Goal: Task Accomplishment & Management: Manage account settings

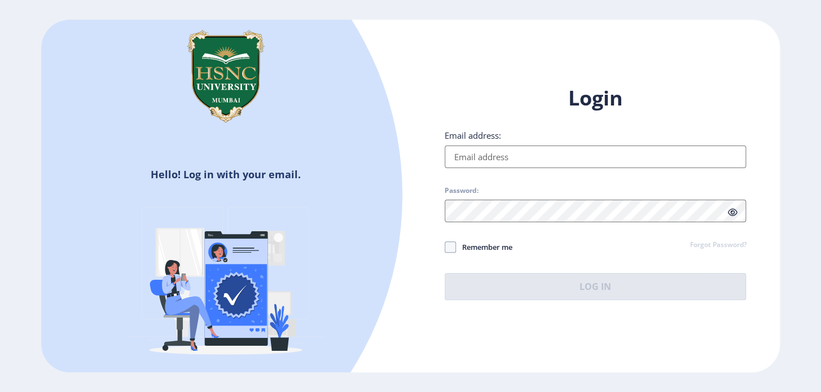
type input "[EMAIL_ADDRESS][DOMAIN_NAME]"
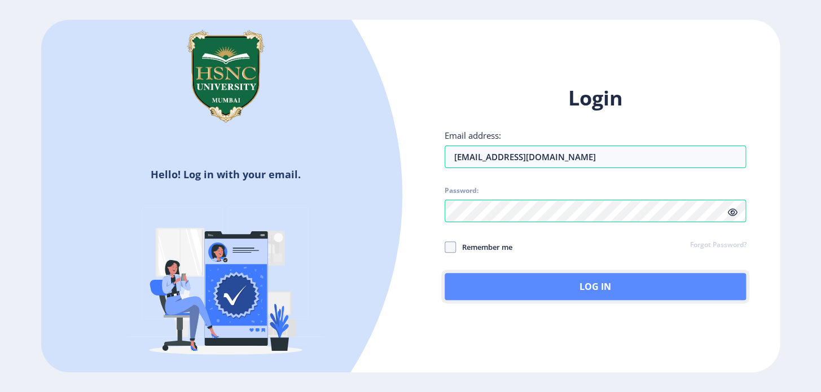
click at [550, 294] on button "Log In" at bounding box center [596, 286] width 302 height 27
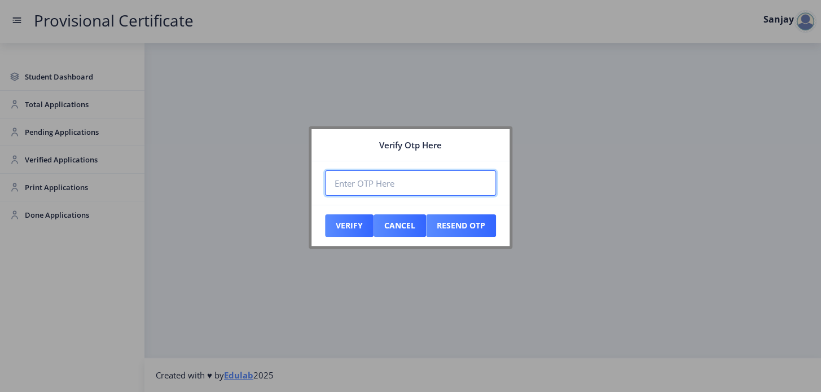
paste input "643375"
type input "643375"
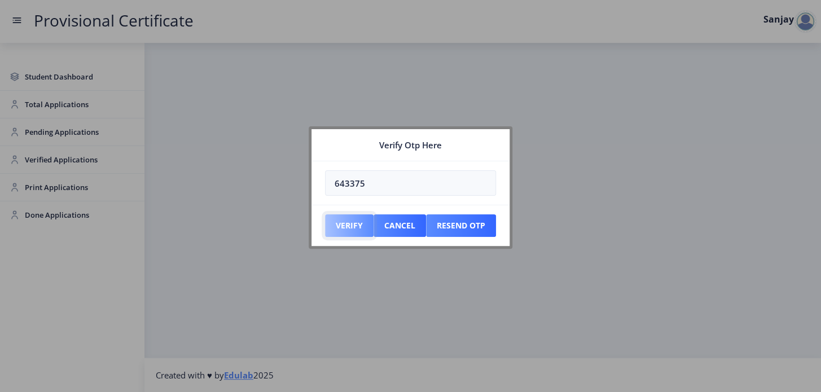
click at [343, 228] on button "Verify" at bounding box center [349, 226] width 49 height 23
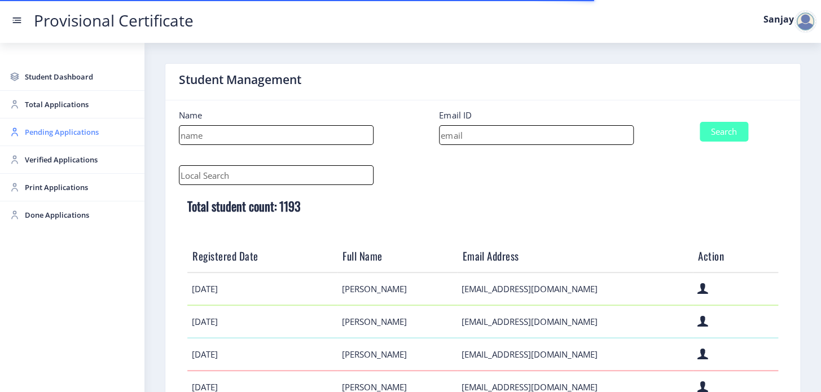
click at [37, 132] on span "Pending Applications" at bounding box center [80, 132] width 111 height 14
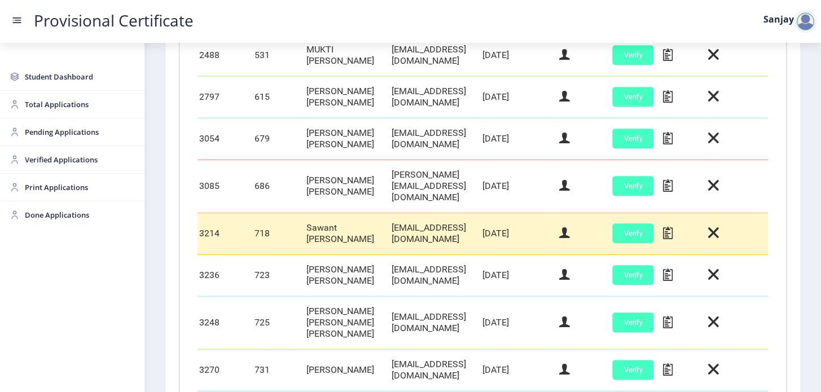
scroll to position [359, 0]
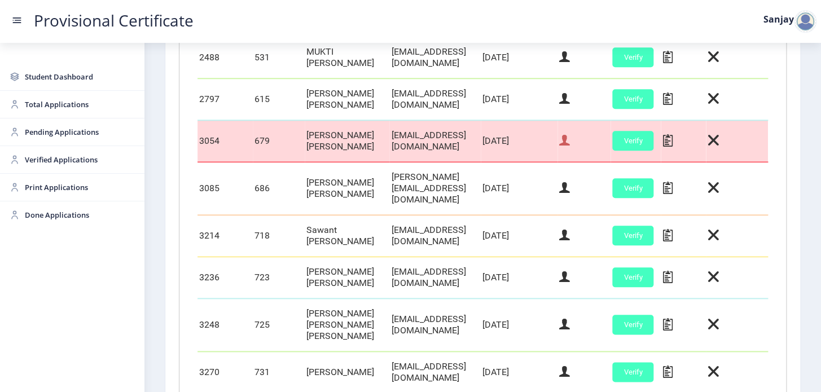
click at [570, 148] on icon at bounding box center [564, 140] width 11 height 15
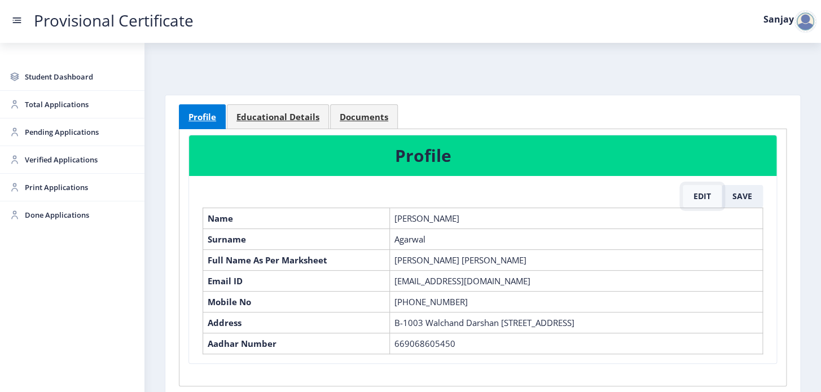
click at [695, 198] on button "Edit" at bounding box center [702, 196] width 39 height 23
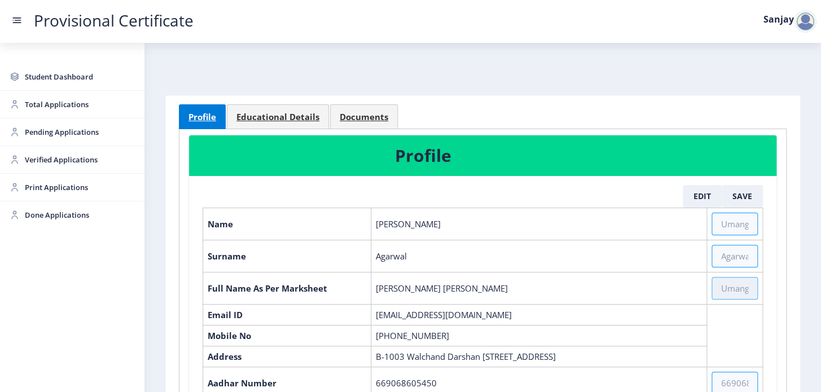
click at [724, 283] on input "text" at bounding box center [735, 288] width 46 height 23
type input "[PERSON_NAME] Pinky"
click at [745, 195] on button "Save" at bounding box center [742, 196] width 41 height 23
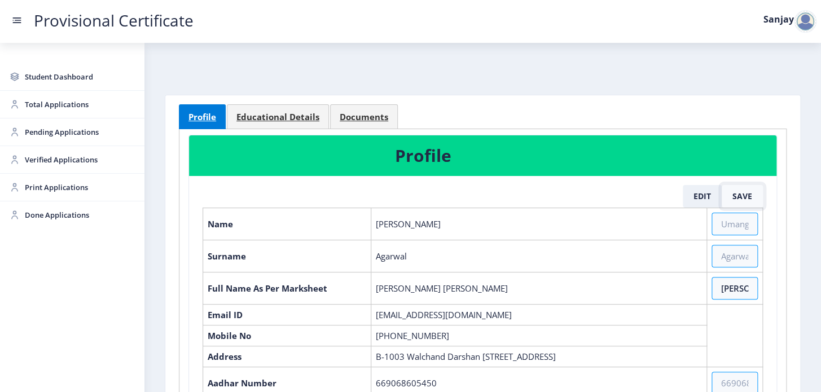
select select "June"
select select "B+"
select select "Regular"
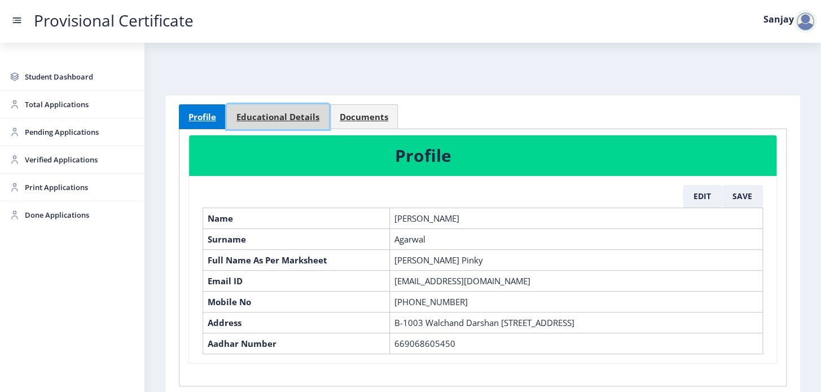
click at [265, 113] on span "Educational Details" at bounding box center [278, 117] width 83 height 8
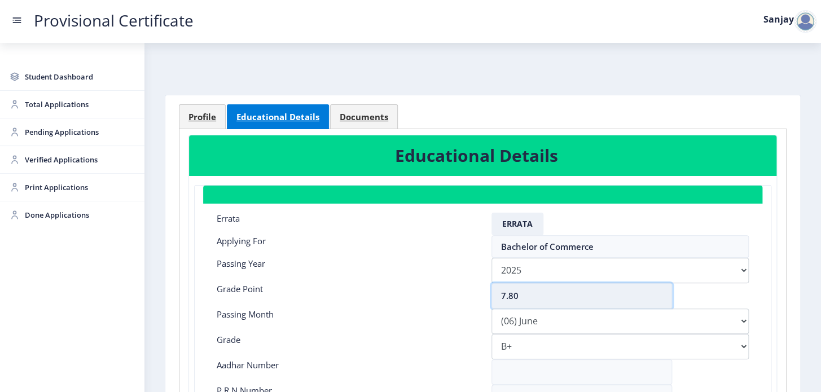
drag, startPoint x: 510, startPoint y: 296, endPoint x: 517, endPoint y: 307, distance: 12.4
click at [515, 304] on input "7.80" at bounding box center [582, 295] width 181 height 25
type input "7.20"
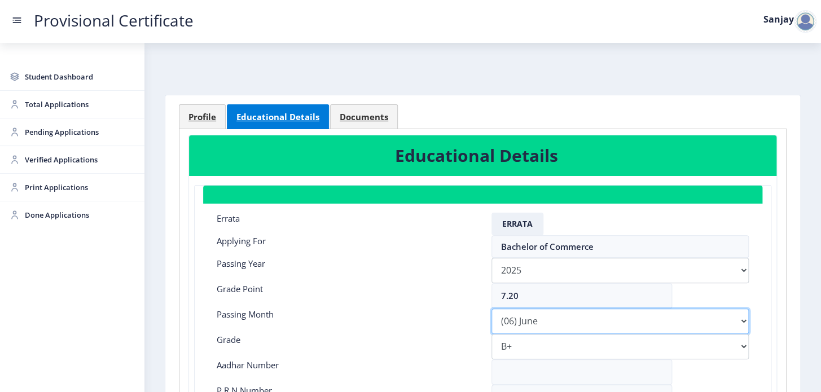
click at [742, 320] on select "Please select PassingMonth (01) January (02) February (03) March (04) April (05…" at bounding box center [621, 321] width 258 height 25
select select "March"
click at [492, 309] on select "Please select PassingMonth (01) January (02) February (03) March (04) April (05…" at bounding box center [621, 321] width 258 height 25
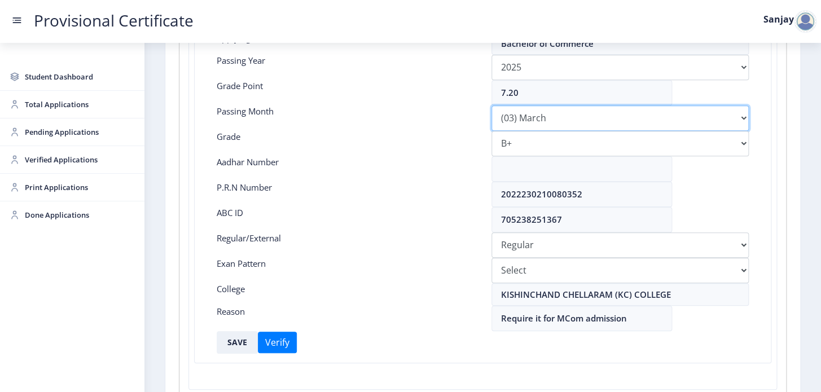
scroll to position [205, 0]
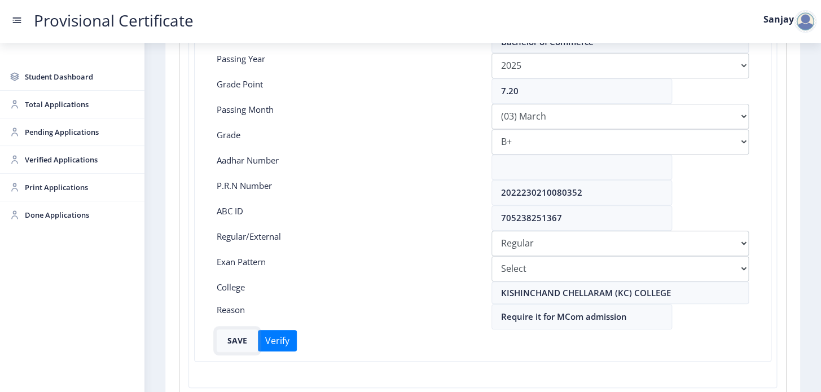
click at [231, 340] on button "SAVE" at bounding box center [237, 341] width 41 height 23
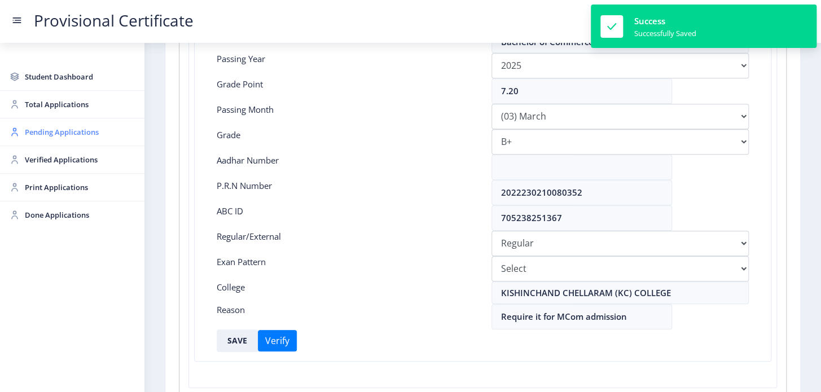
click at [46, 131] on span "Pending Applications" at bounding box center [80, 132] width 111 height 14
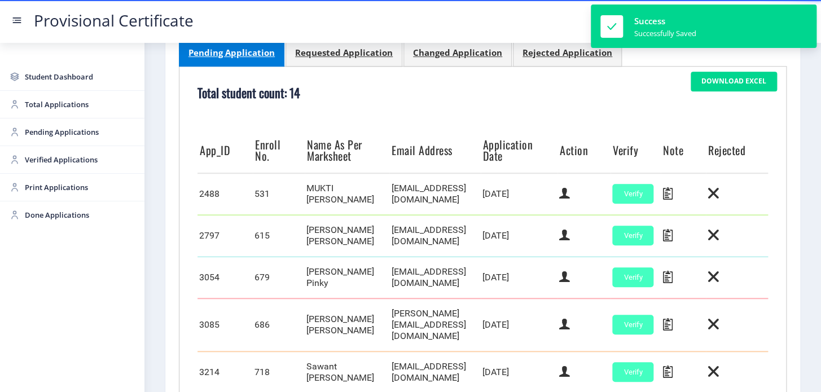
scroll to position [256, 0]
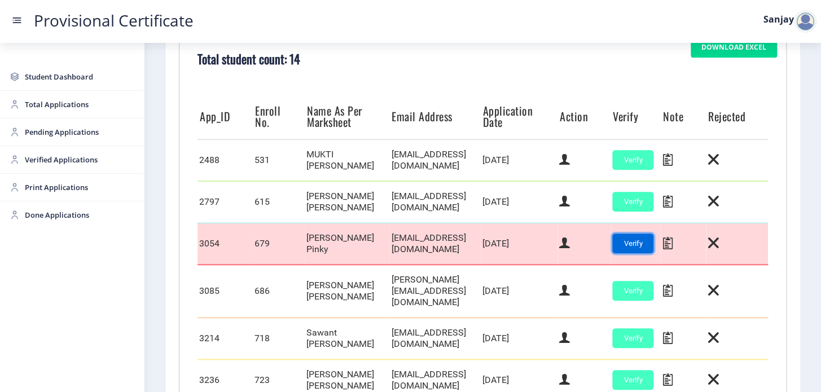
click at [654, 253] on button "Verify" at bounding box center [633, 244] width 41 height 20
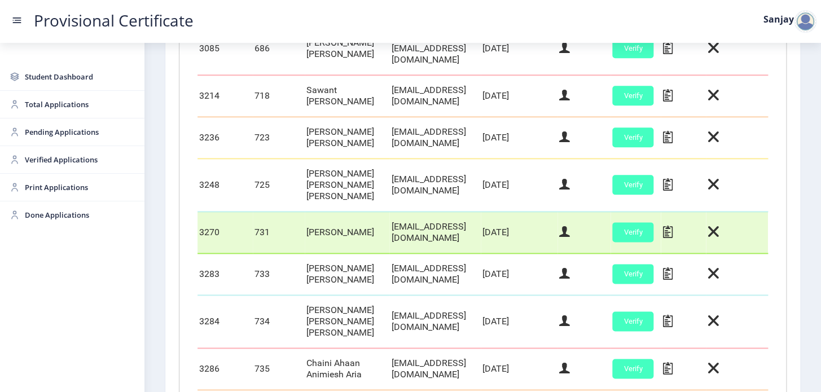
scroll to position [462, 0]
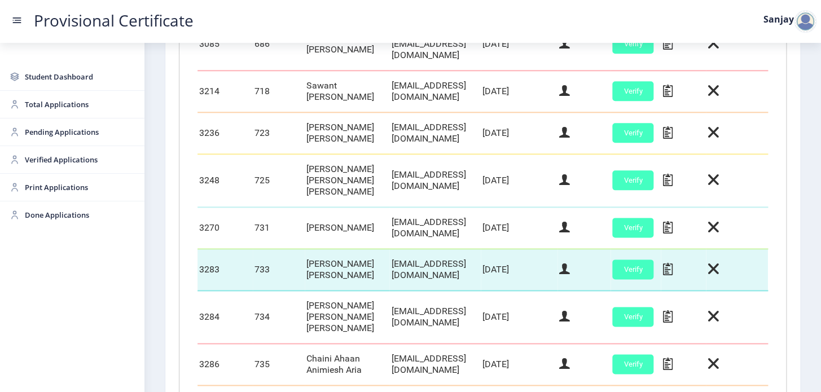
click at [590, 278] on td at bounding box center [584, 270] width 53 height 42
click at [570, 268] on icon at bounding box center [564, 269] width 11 height 15
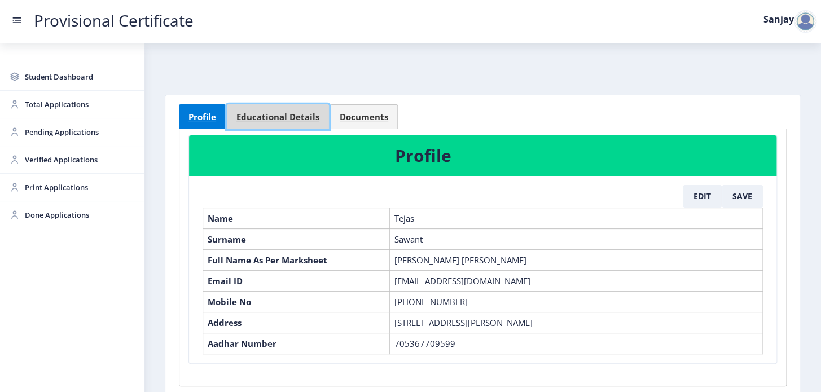
click at [261, 119] on span "Educational Details" at bounding box center [278, 117] width 83 height 8
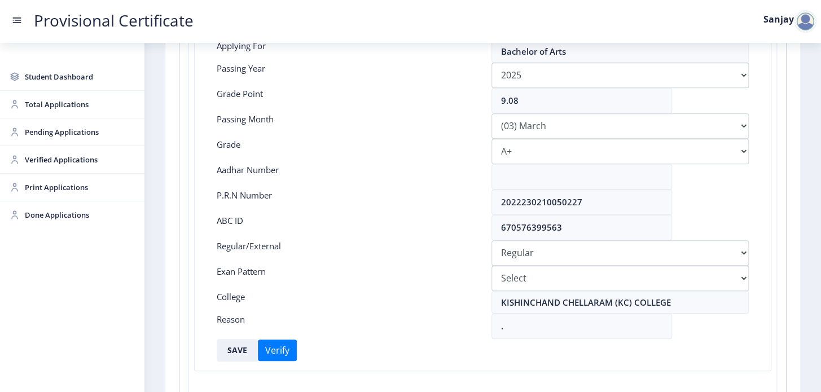
scroll to position [205, 0]
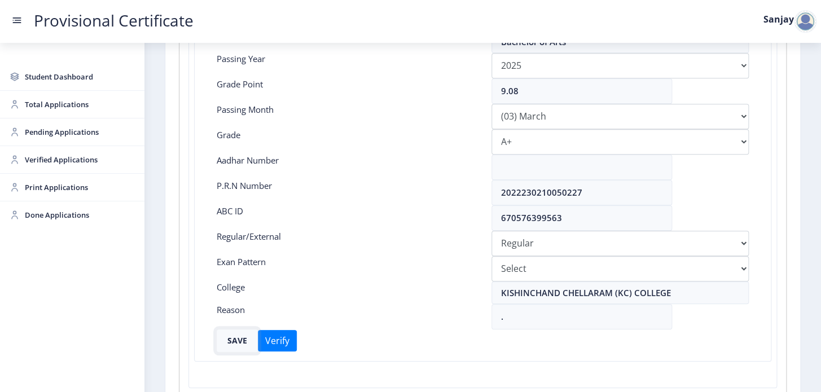
click at [235, 339] on button "SAVE" at bounding box center [237, 341] width 41 height 23
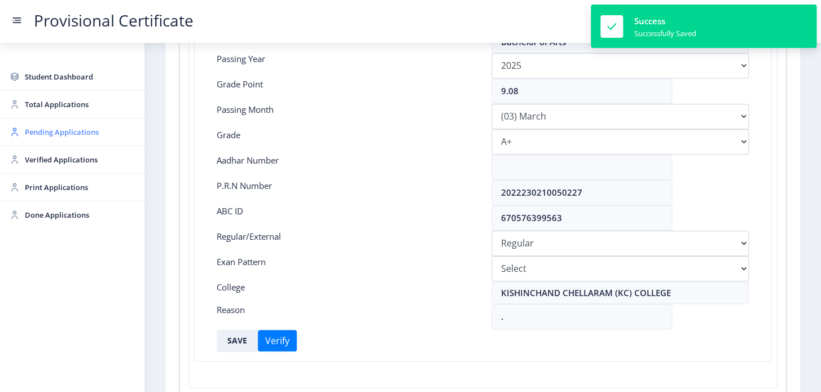
click at [61, 132] on span "Pending Applications" at bounding box center [80, 132] width 111 height 14
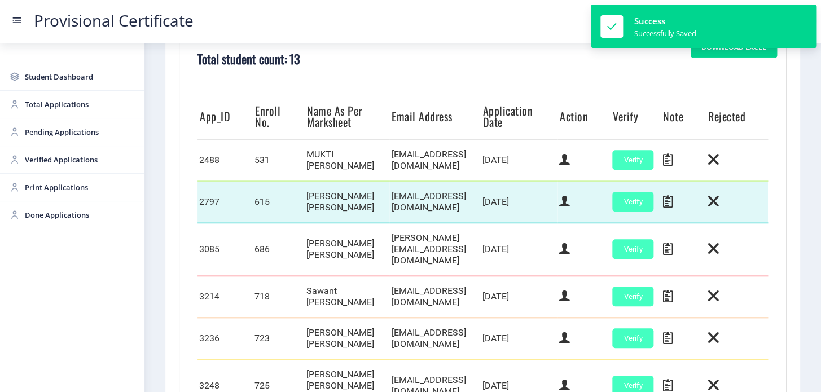
scroll to position [462, 0]
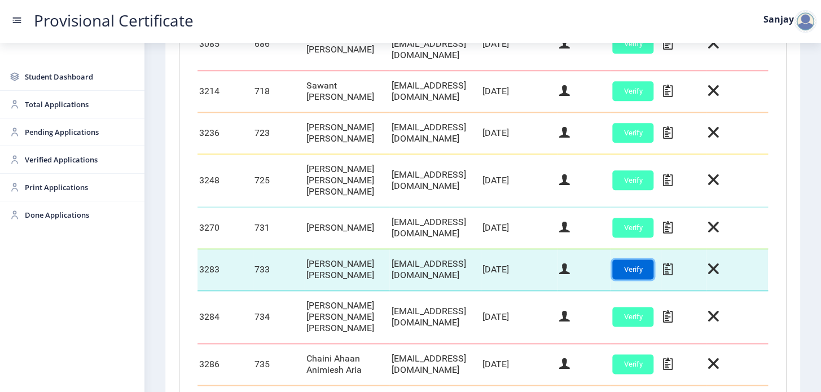
click at [654, 265] on button "Verify" at bounding box center [633, 270] width 41 height 20
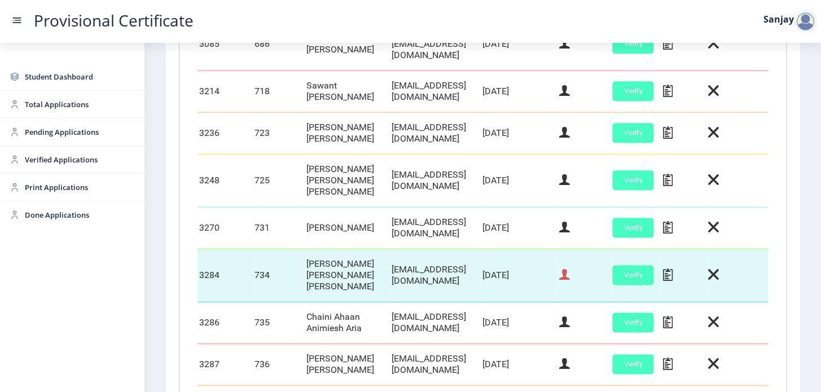
click at [570, 268] on icon at bounding box center [564, 275] width 11 height 15
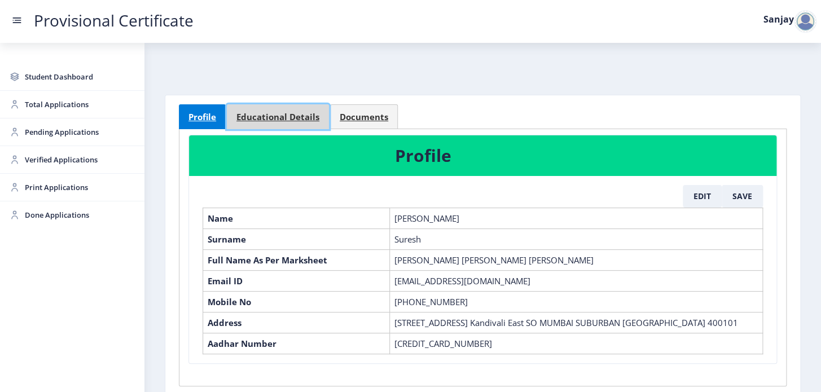
click at [267, 119] on span "Educational Details" at bounding box center [278, 117] width 83 height 8
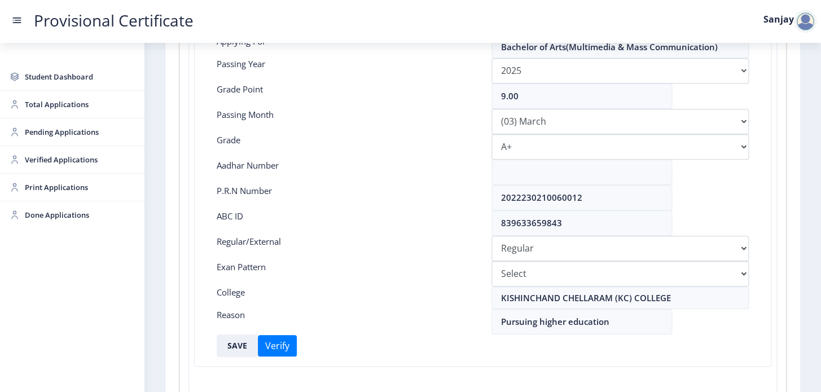
scroll to position [205, 0]
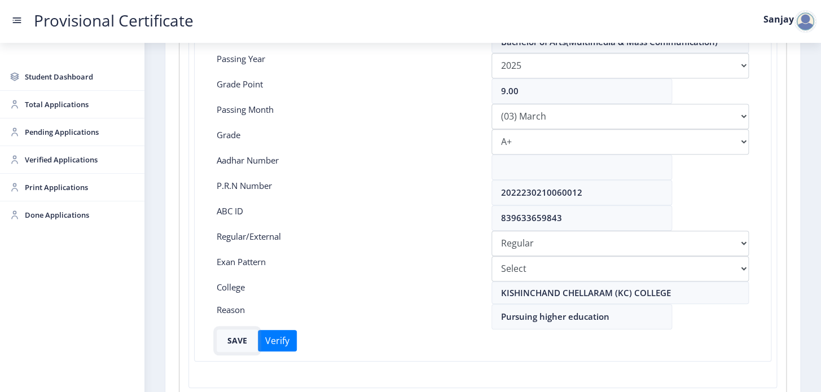
click at [235, 342] on button "SAVE" at bounding box center [237, 341] width 41 height 23
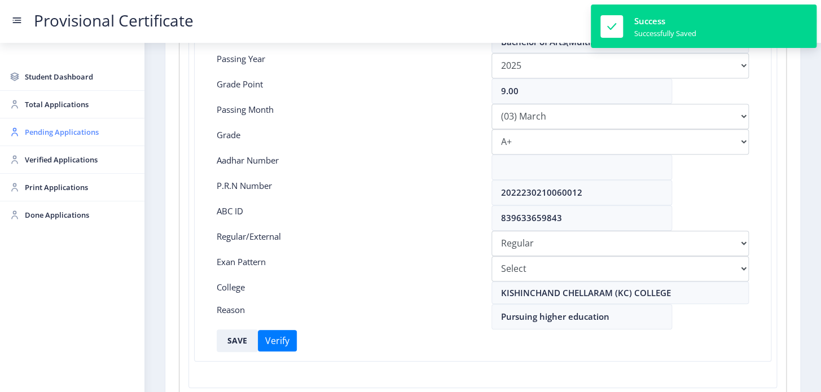
click at [55, 129] on span "Pending Applications" at bounding box center [80, 132] width 111 height 14
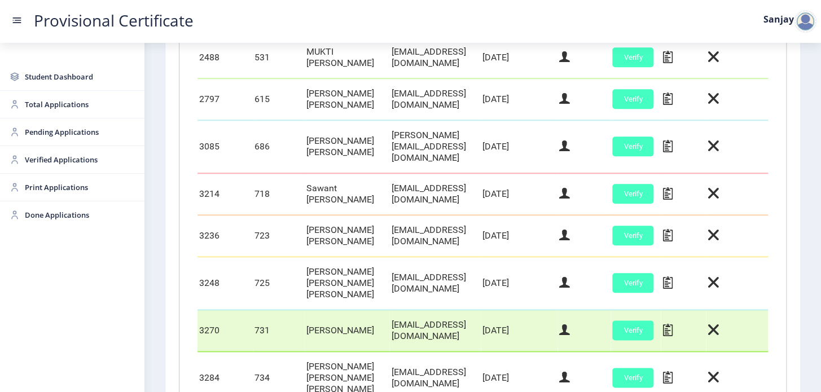
scroll to position [410, 0]
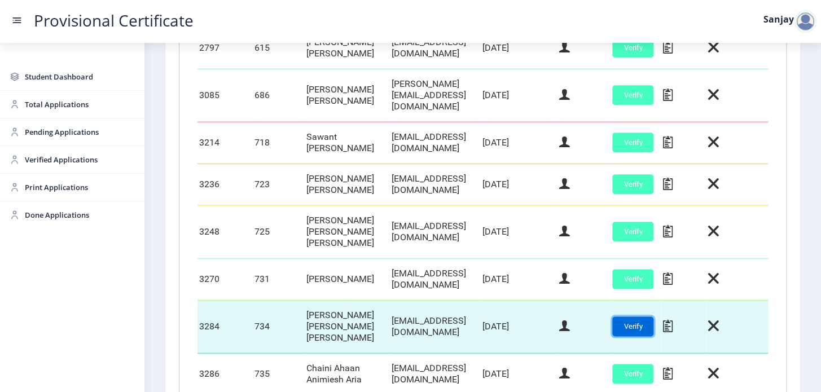
click at [654, 320] on button "Verify" at bounding box center [633, 327] width 41 height 20
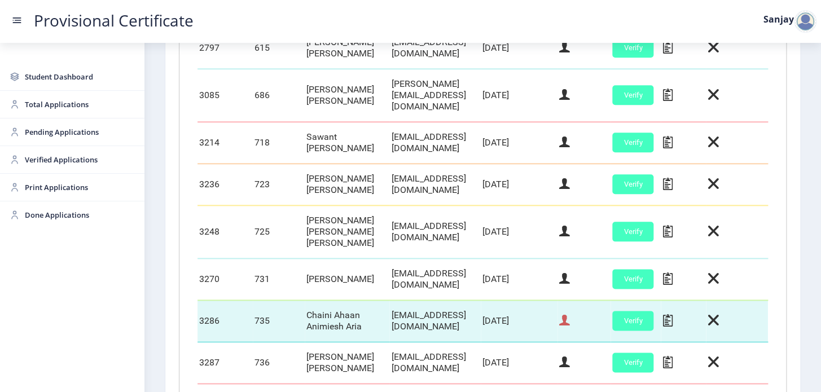
click at [570, 317] on icon at bounding box center [564, 320] width 11 height 15
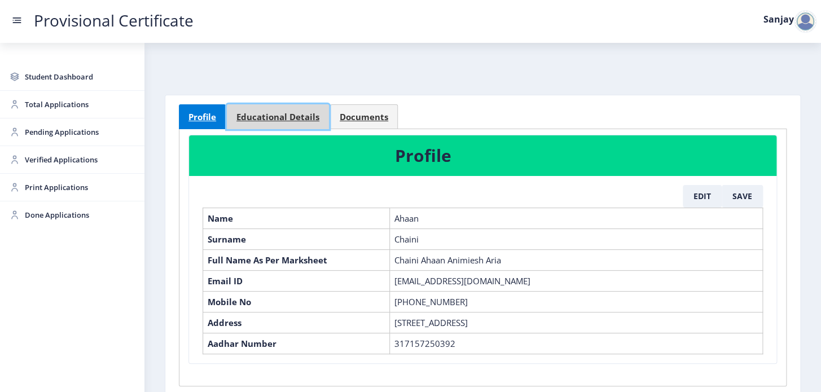
click at [262, 110] on link "Educational Details" at bounding box center [278, 116] width 102 height 25
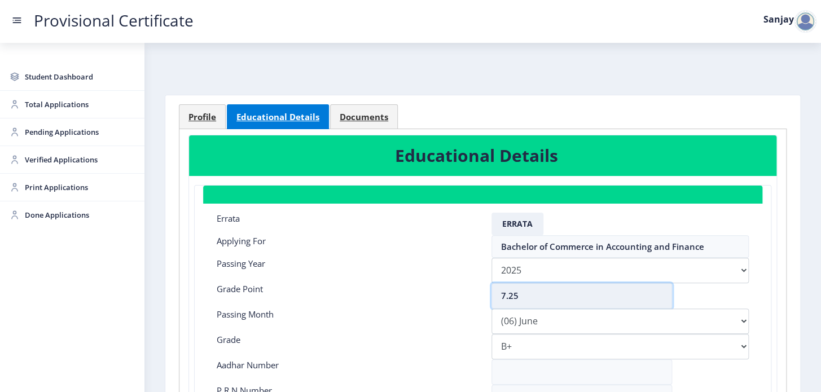
click at [516, 294] on input "7.25" at bounding box center [582, 295] width 181 height 25
type input "7.20"
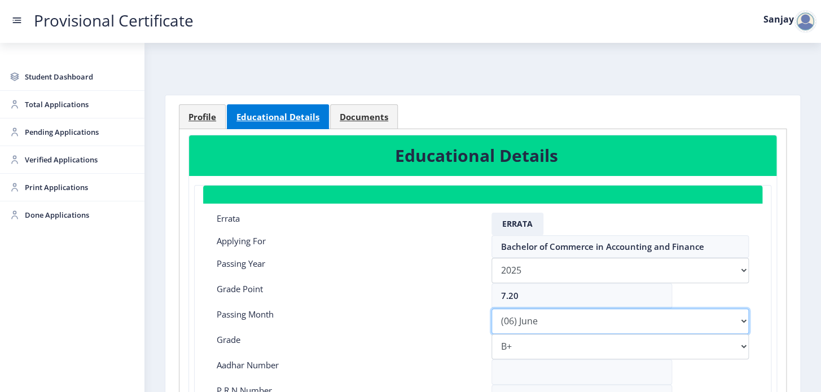
click at [548, 326] on select "Please select PassingMonth (01) January (02) February (03) March (04) April (05…" at bounding box center [621, 321] width 258 height 25
select select "March"
click at [492, 309] on select "Please select PassingMonth (01) January (02) February (03) March (04) April (05…" at bounding box center [621, 321] width 258 height 25
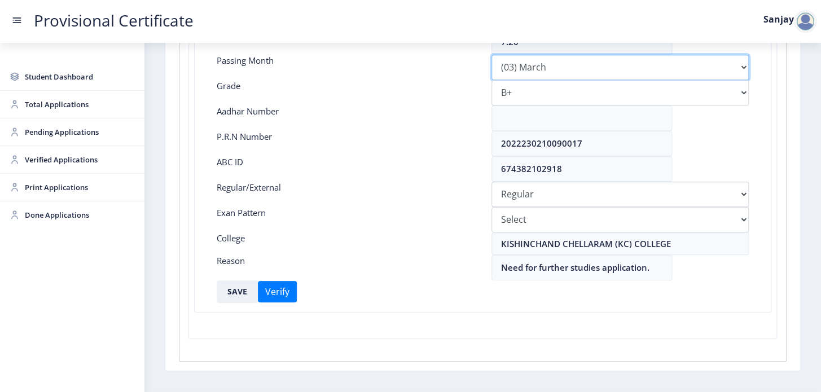
scroll to position [256, 0]
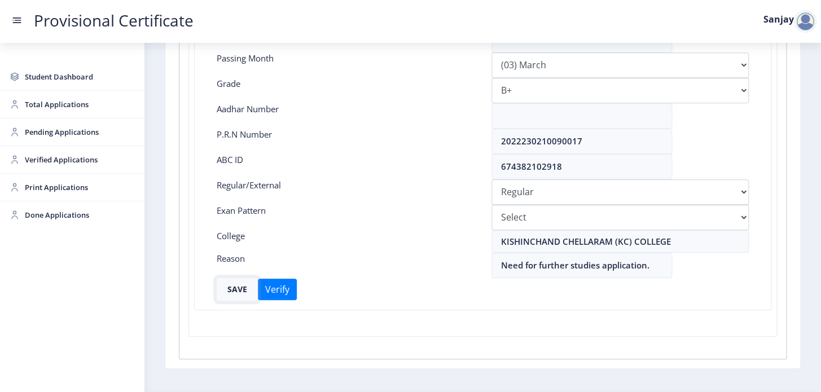
click at [242, 289] on button "SAVE" at bounding box center [237, 289] width 41 height 23
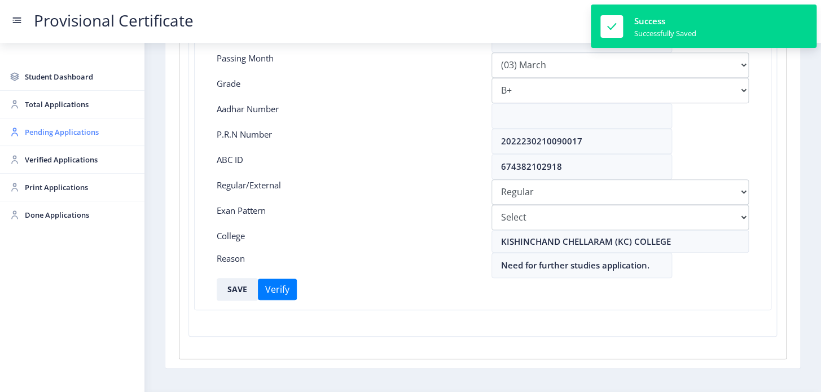
click at [53, 134] on span "Pending Applications" at bounding box center [80, 132] width 111 height 14
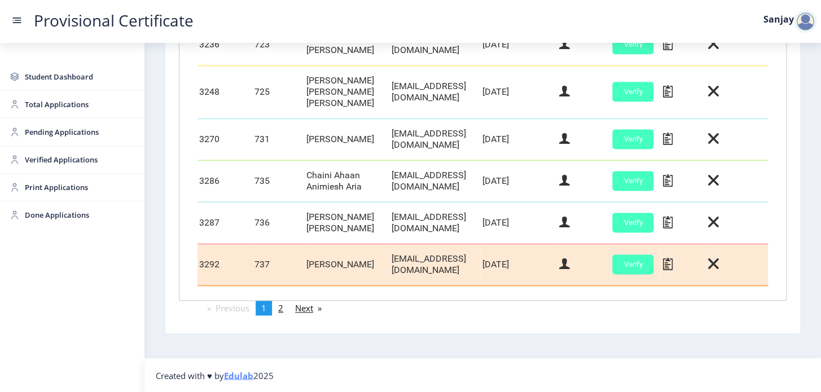
scroll to position [557, 0]
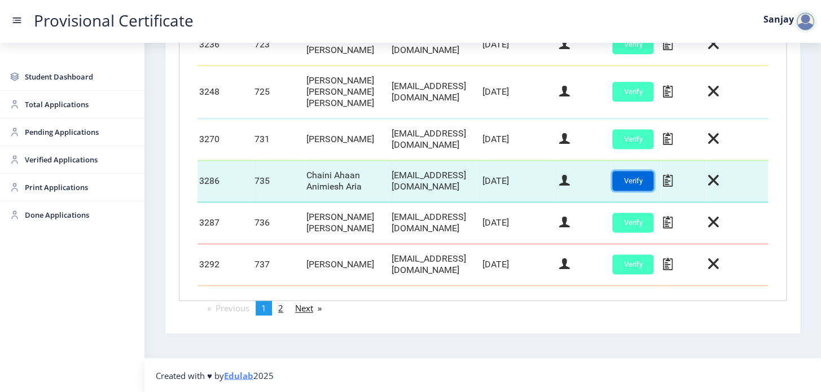
click at [654, 176] on button "Verify" at bounding box center [633, 181] width 41 height 20
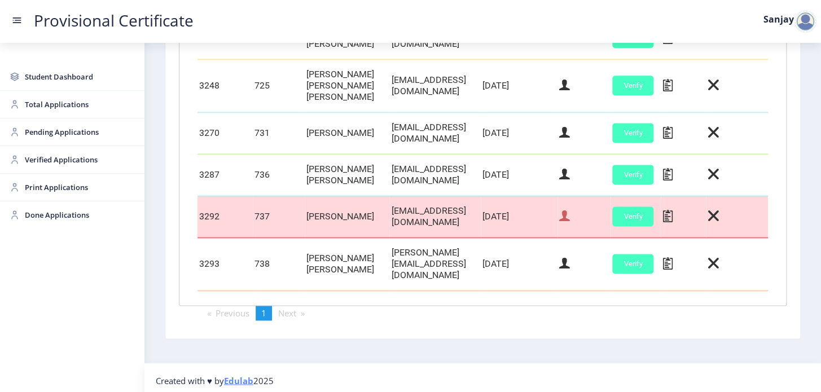
click at [570, 224] on icon at bounding box center [564, 216] width 11 height 15
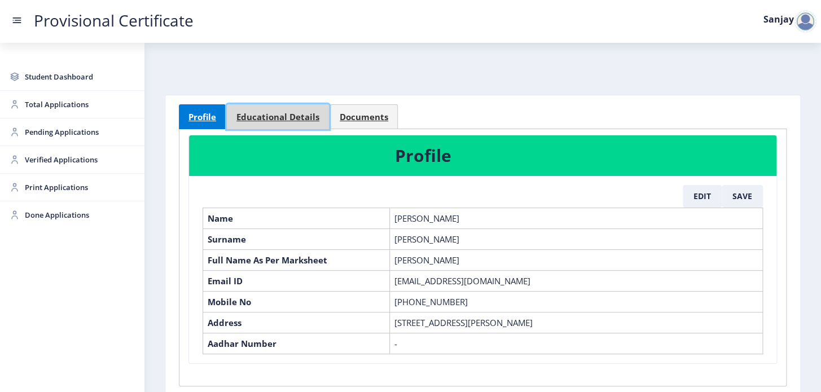
click at [295, 116] on span "Educational Details" at bounding box center [278, 117] width 83 height 8
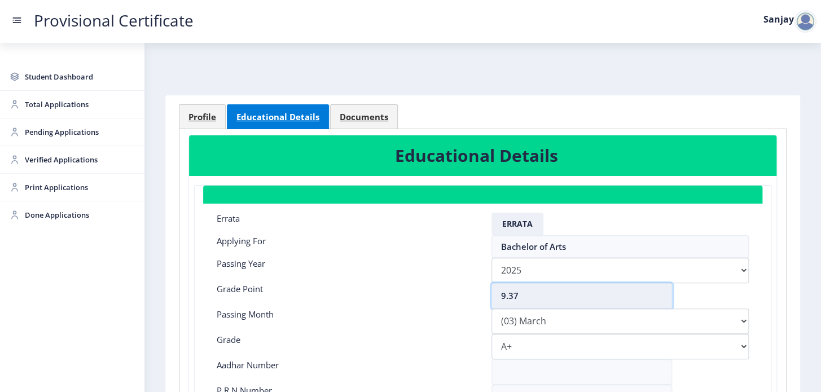
drag, startPoint x: 519, startPoint y: 297, endPoint x: 536, endPoint y: 306, distance: 19.2
click at [520, 297] on input "9.37" at bounding box center [582, 295] width 181 height 25
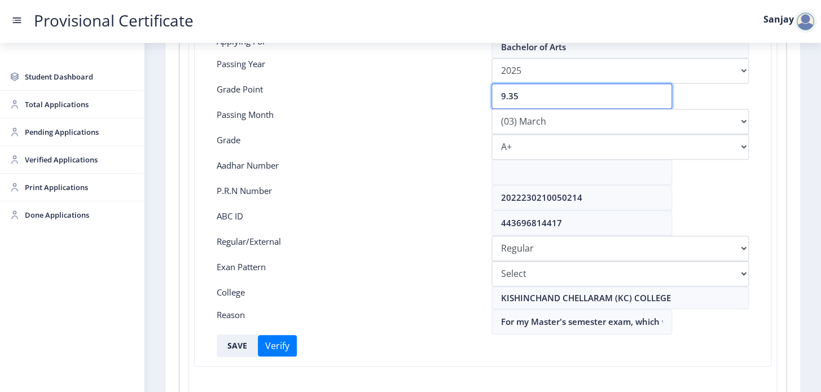
scroll to position [205, 0]
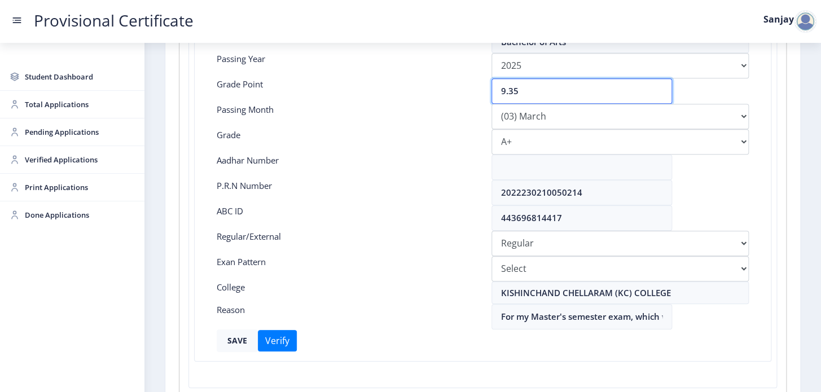
type input "9.35"
click at [248, 336] on button "SAVE" at bounding box center [237, 341] width 41 height 23
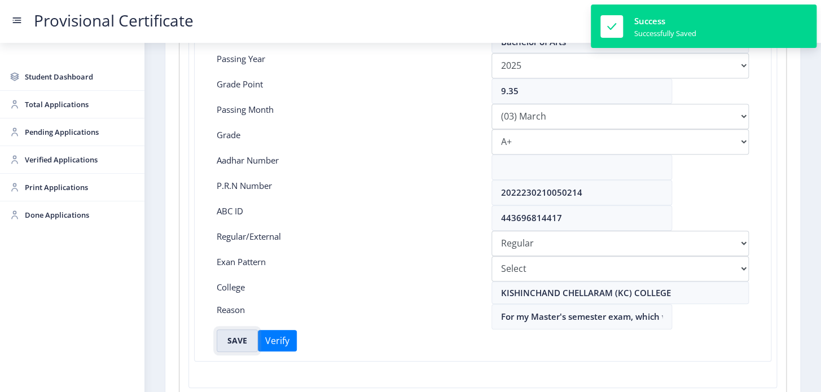
scroll to position [154, 0]
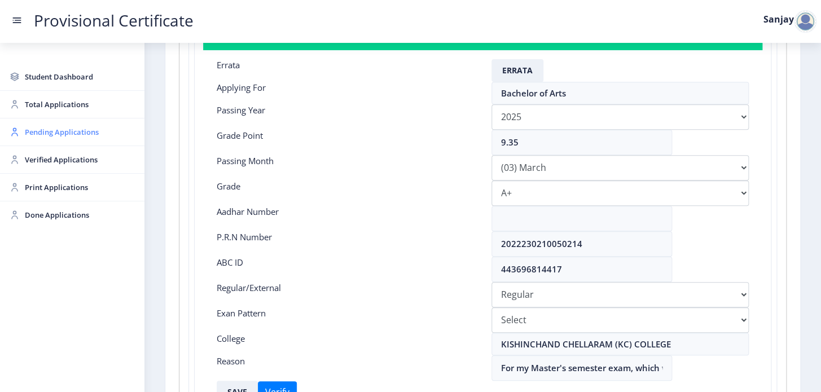
click at [49, 134] on span "Pending Applications" at bounding box center [80, 132] width 111 height 14
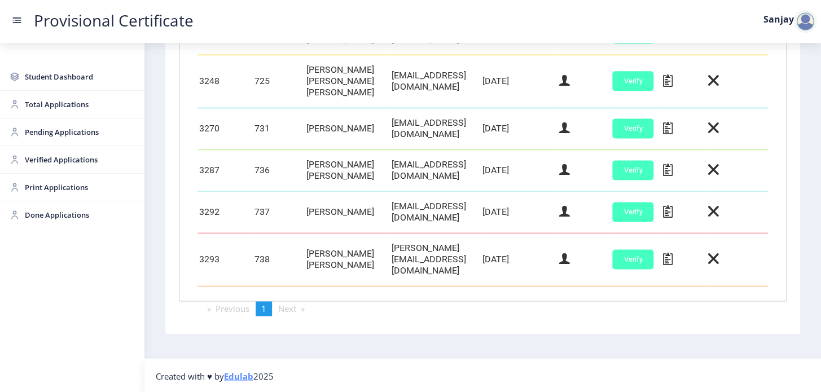
scroll to position [568, 0]
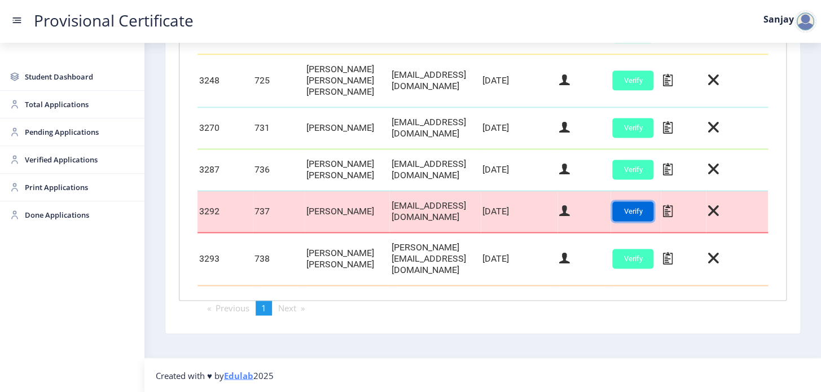
click at [654, 213] on button "Verify" at bounding box center [633, 212] width 41 height 20
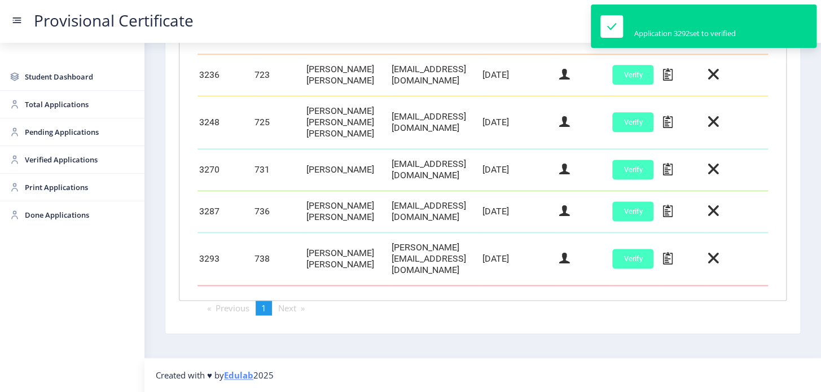
scroll to position [526, 0]
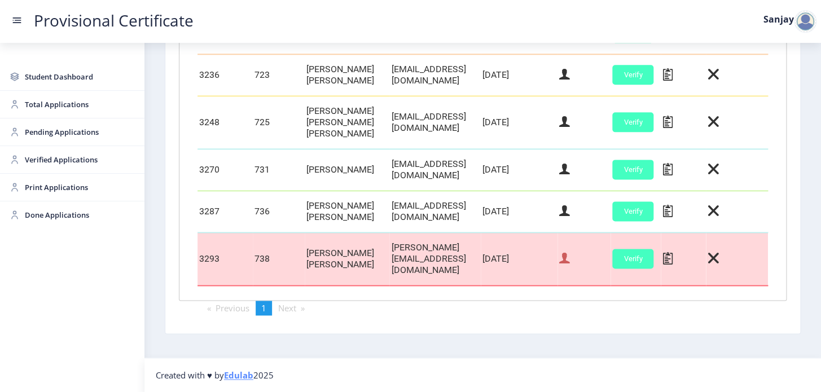
click at [570, 261] on icon at bounding box center [564, 258] width 11 height 15
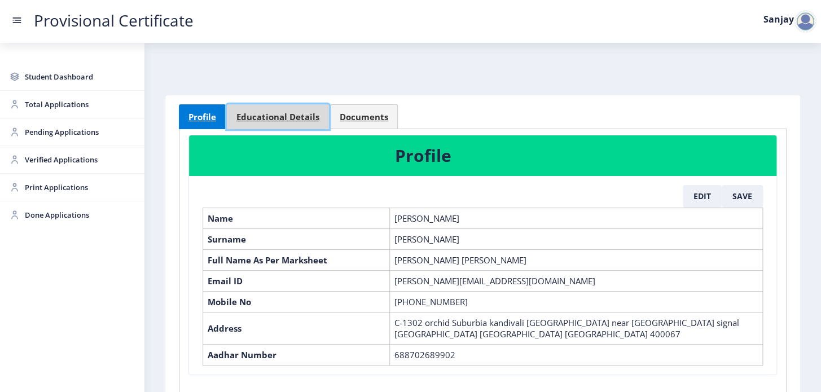
click at [291, 118] on span "Educational Details" at bounding box center [278, 117] width 83 height 8
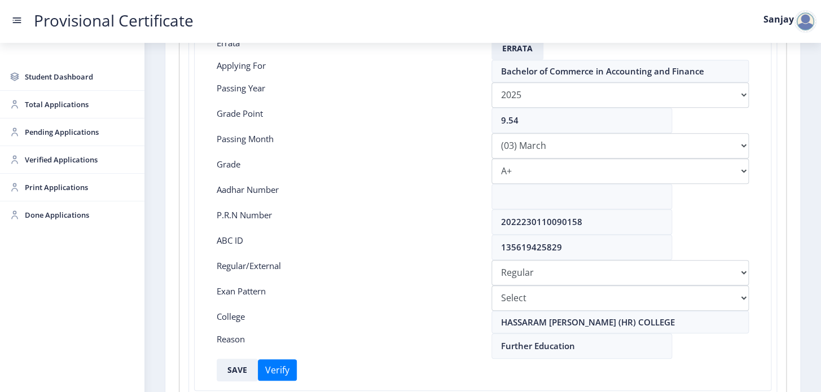
scroll to position [205, 0]
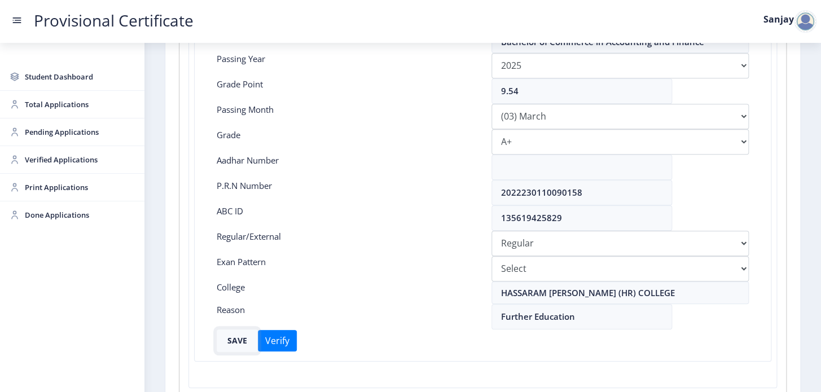
click at [232, 335] on button "SAVE" at bounding box center [237, 341] width 41 height 23
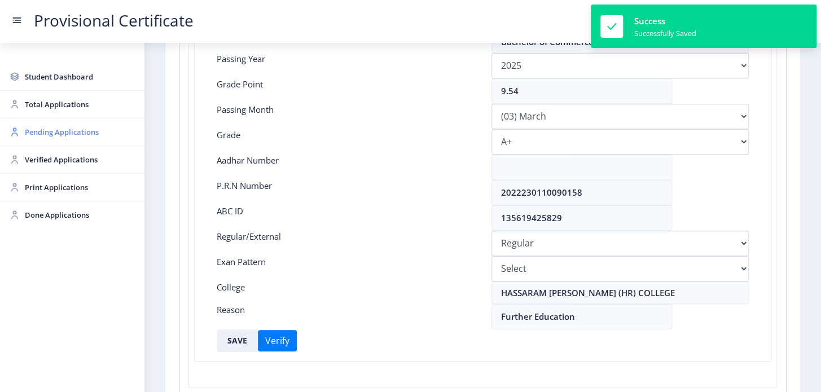
drag, startPoint x: 60, startPoint y: 129, endPoint x: 135, endPoint y: 159, distance: 80.8
click at [60, 129] on span "Pending Applications" at bounding box center [80, 132] width 111 height 14
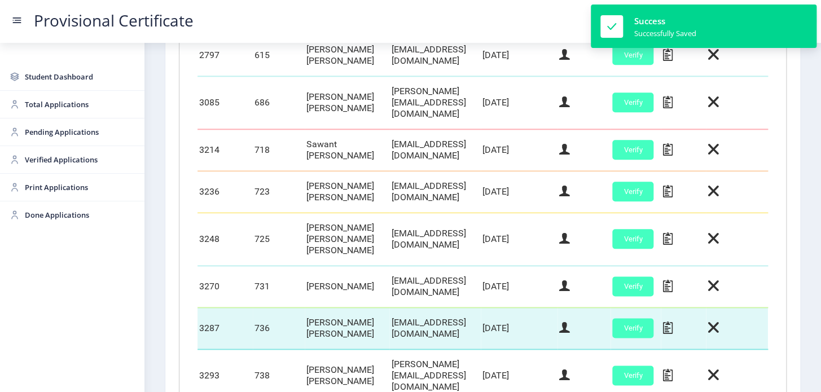
scroll to position [526, 0]
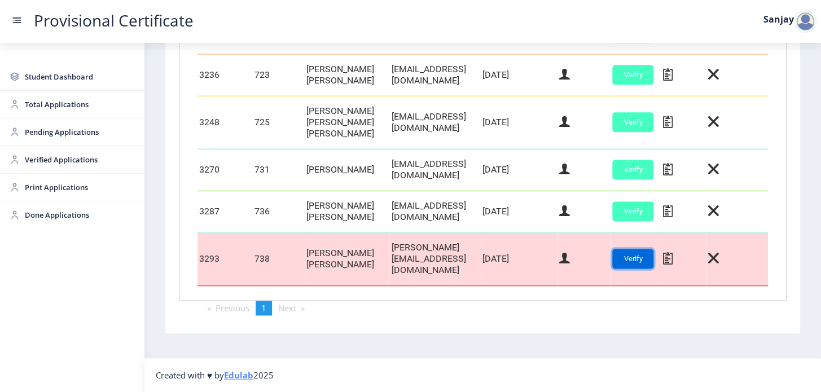
click at [643, 258] on button "Verify" at bounding box center [633, 259] width 41 height 20
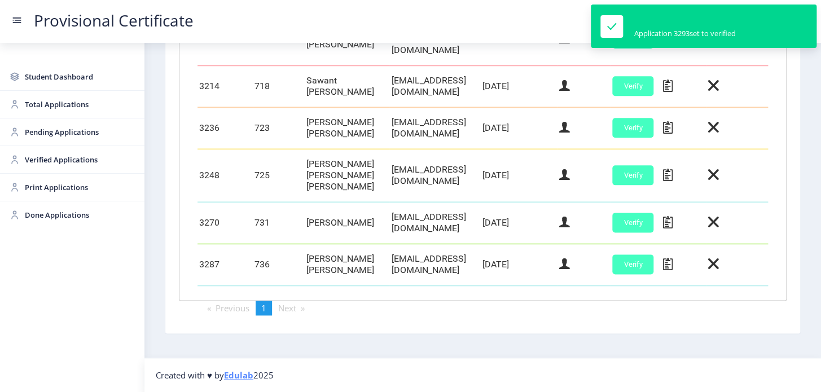
scroll to position [474, 0]
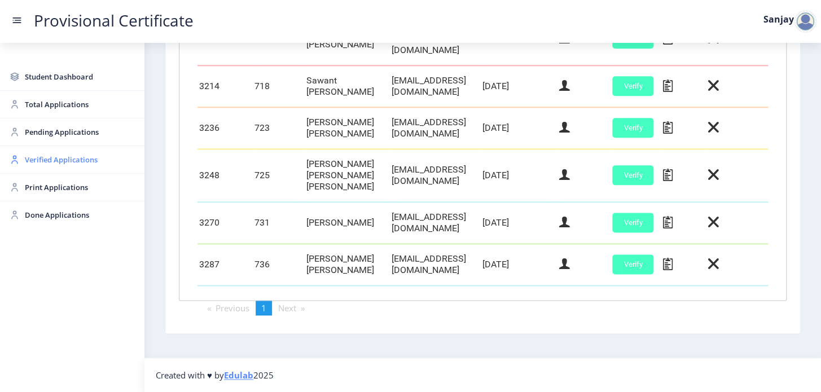
click at [59, 156] on span "Verified Applications" at bounding box center [80, 160] width 111 height 14
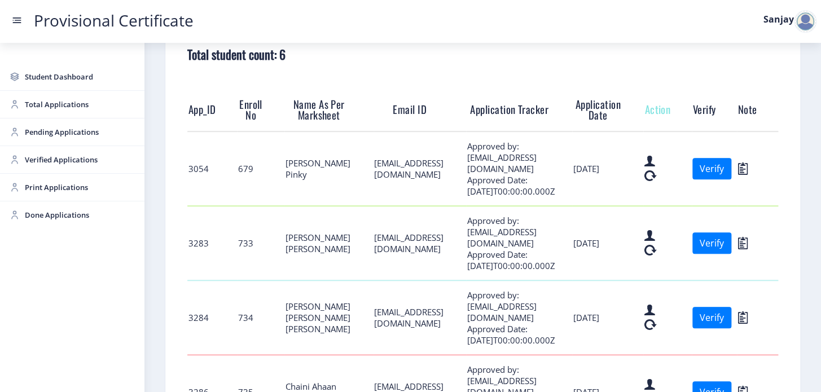
scroll to position [205, 0]
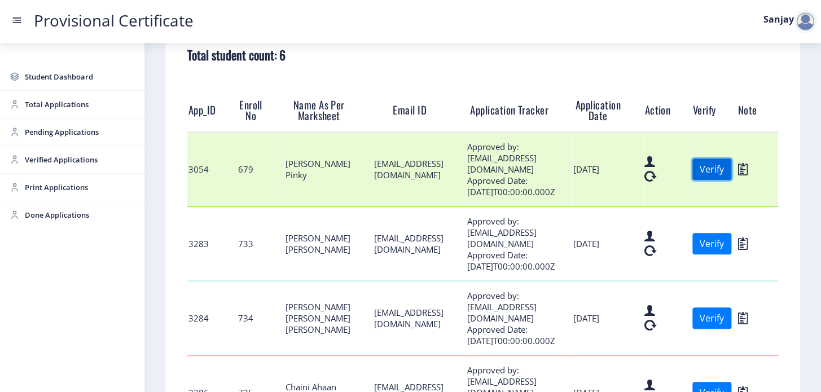
click at [732, 171] on button "Verify" at bounding box center [712, 169] width 39 height 21
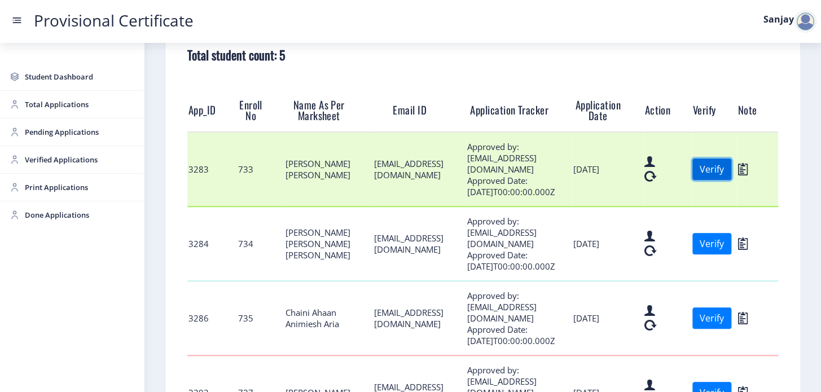
click at [732, 173] on button "Verify" at bounding box center [712, 169] width 39 height 21
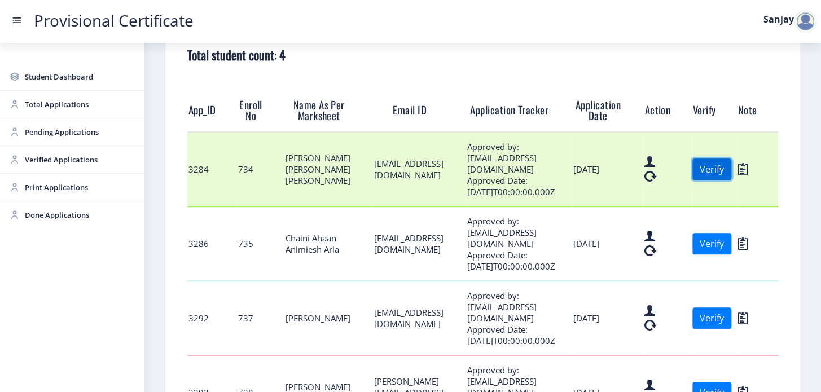
click at [732, 180] on button "Verify" at bounding box center [712, 169] width 39 height 21
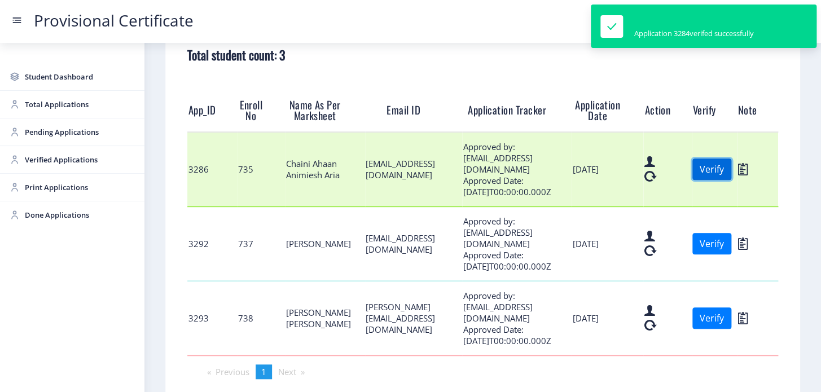
click at [732, 171] on button "Verify" at bounding box center [712, 169] width 39 height 21
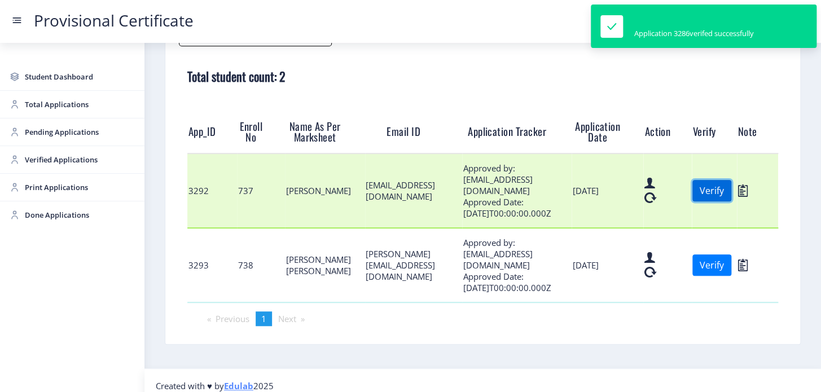
click at [732, 198] on button "Verify" at bounding box center [712, 190] width 39 height 21
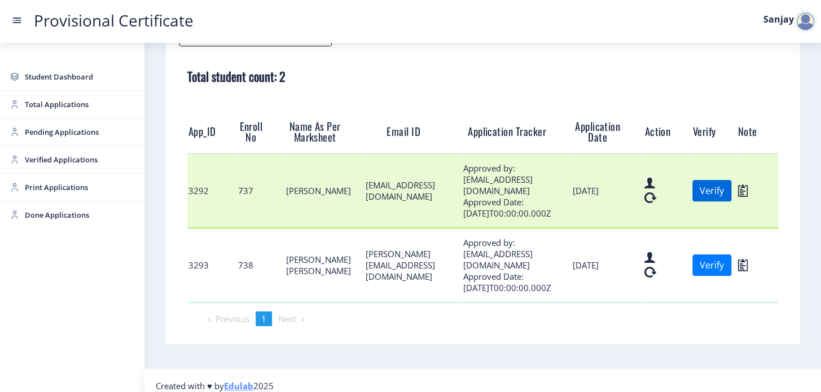
scroll to position [120, 0]
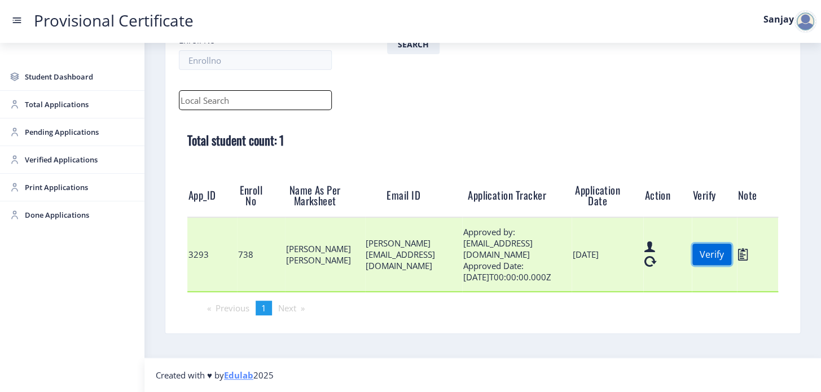
click at [727, 256] on button "Verify" at bounding box center [712, 254] width 39 height 21
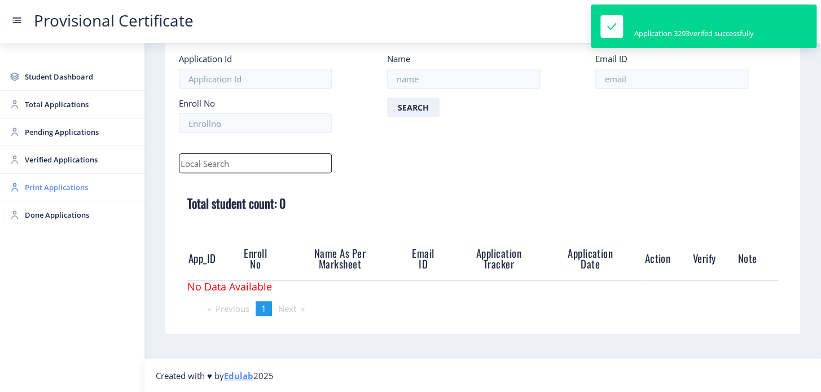
click at [40, 183] on span "Print Applications" at bounding box center [80, 188] width 111 height 14
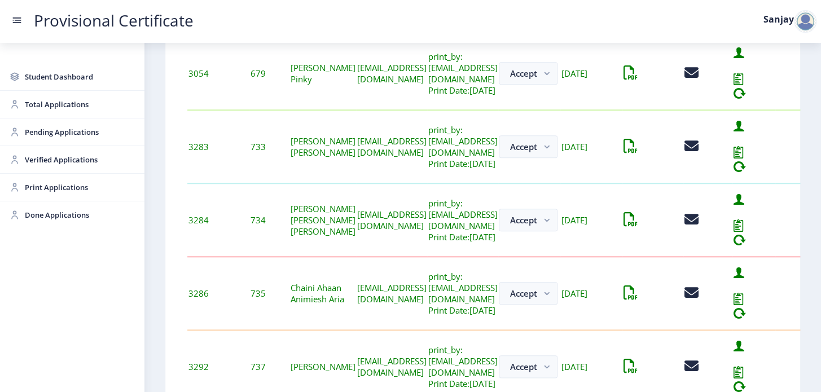
scroll to position [308, 0]
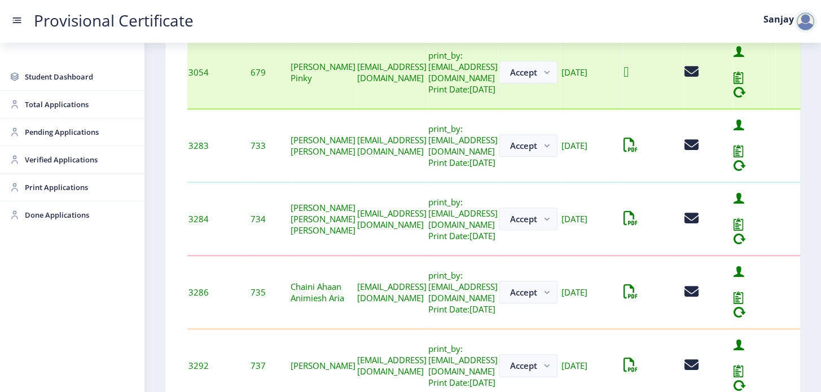
click at [629, 74] on icon at bounding box center [626, 72] width 5 height 14
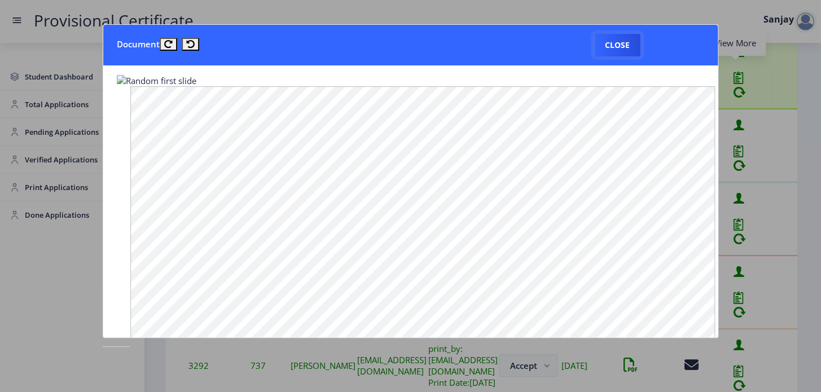
click at [618, 43] on button "Close" at bounding box center [617, 45] width 46 height 23
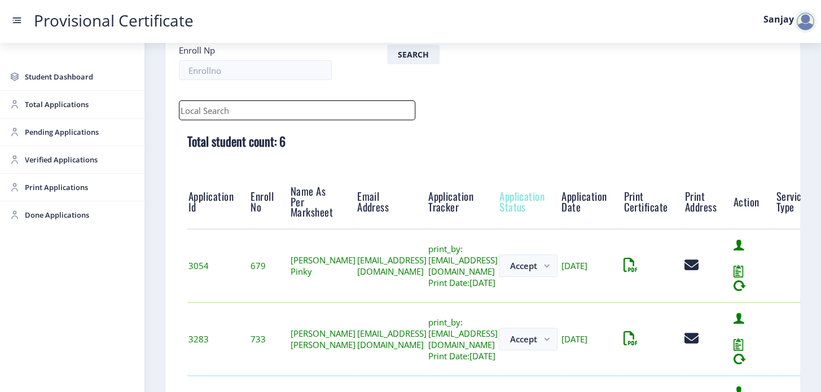
scroll to position [102, 0]
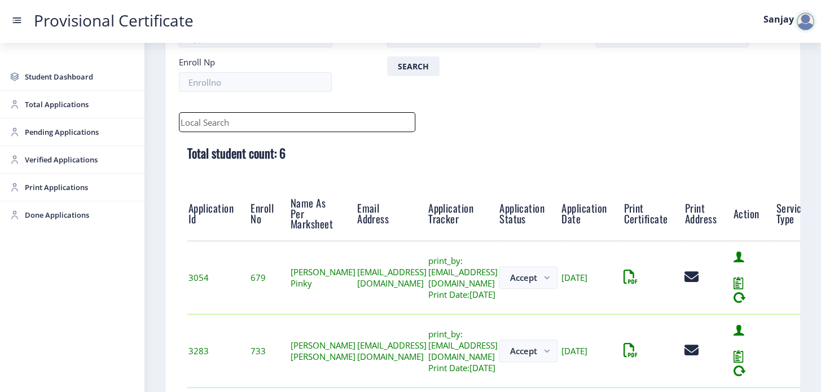
click at [798, 272] on nb-card "Print Applications Upload Excel Download Excel Application Id Name Email ID Enr…" at bounding box center [483, 342] width 636 height 763
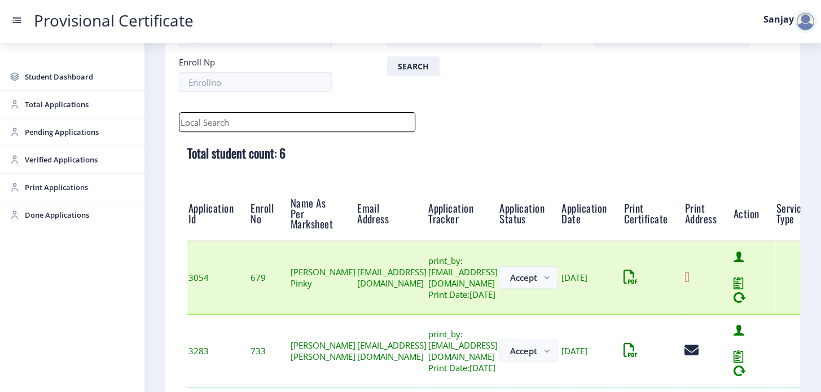
click at [690, 276] on icon at bounding box center [687, 277] width 5 height 14
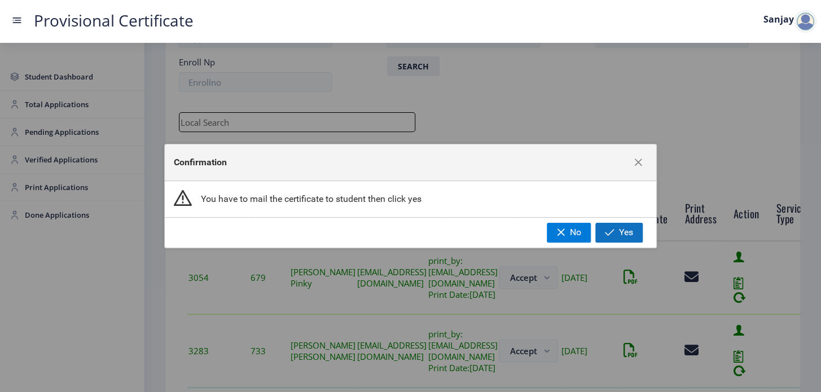
click at [628, 231] on span "Yes" at bounding box center [626, 233] width 14 height 10
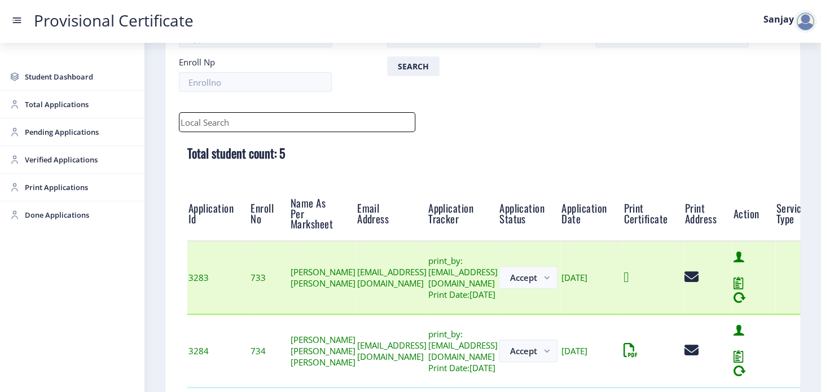
click at [629, 279] on icon at bounding box center [626, 277] width 5 height 14
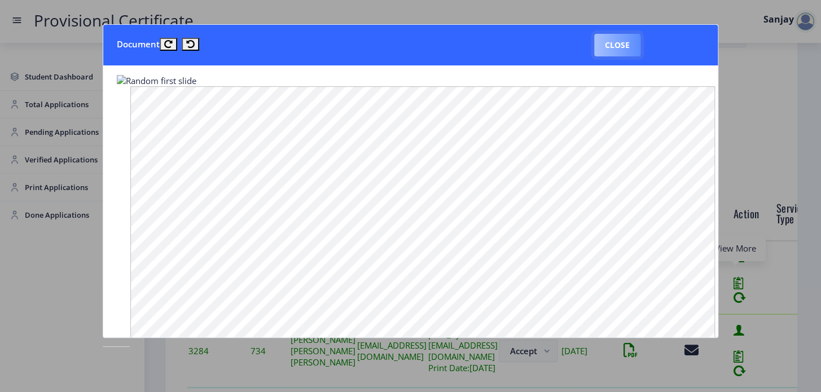
click at [631, 49] on button "Close" at bounding box center [617, 45] width 46 height 23
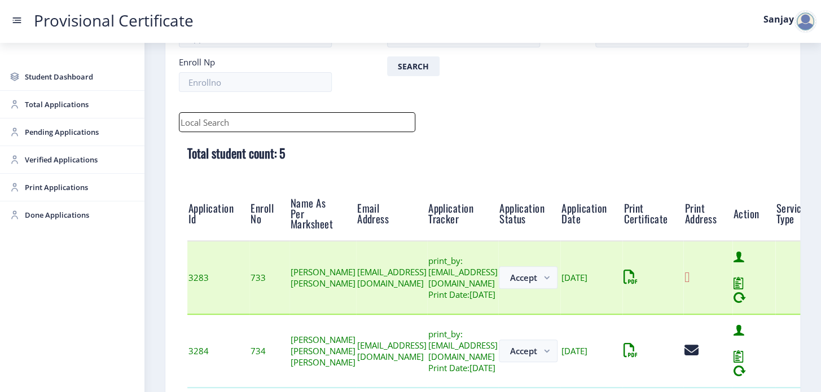
click at [690, 280] on icon at bounding box center [687, 277] width 5 height 14
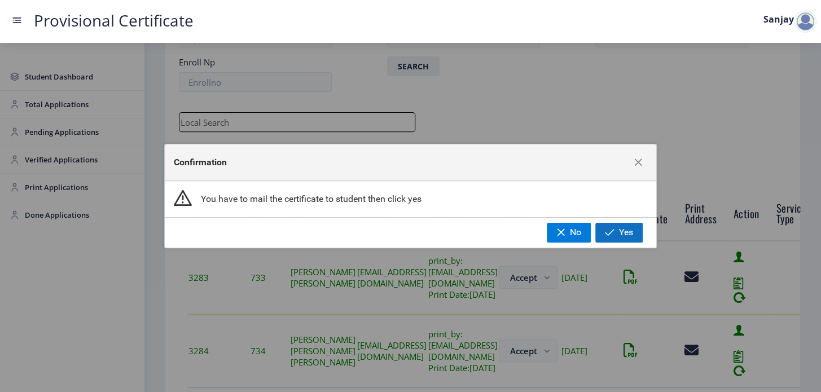
click at [621, 234] on span "Yes" at bounding box center [626, 233] width 14 height 10
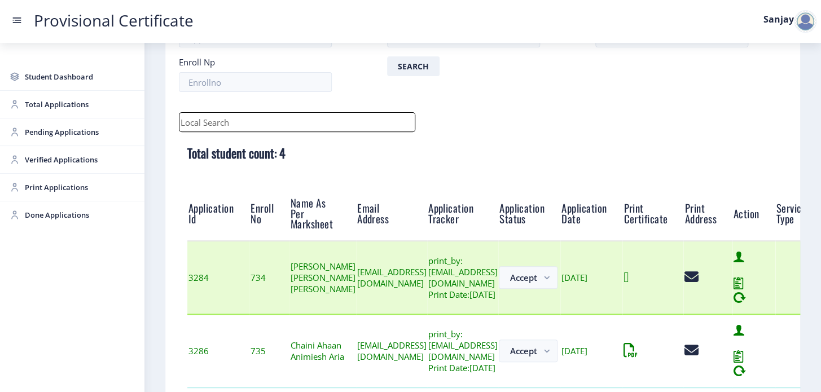
click at [629, 278] on icon at bounding box center [626, 277] width 5 height 14
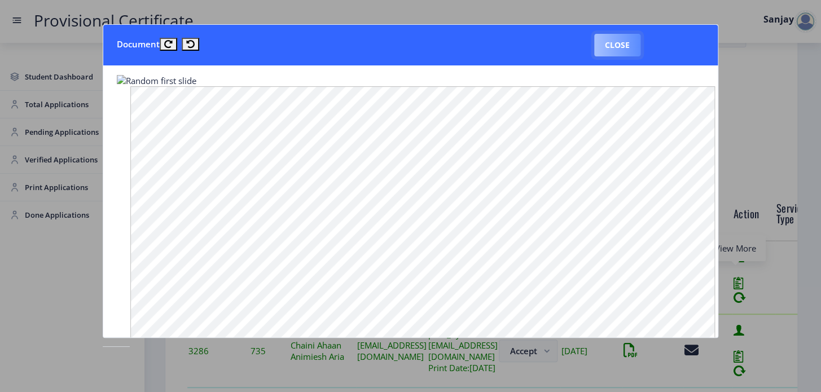
click at [618, 42] on button "Close" at bounding box center [617, 45] width 46 height 23
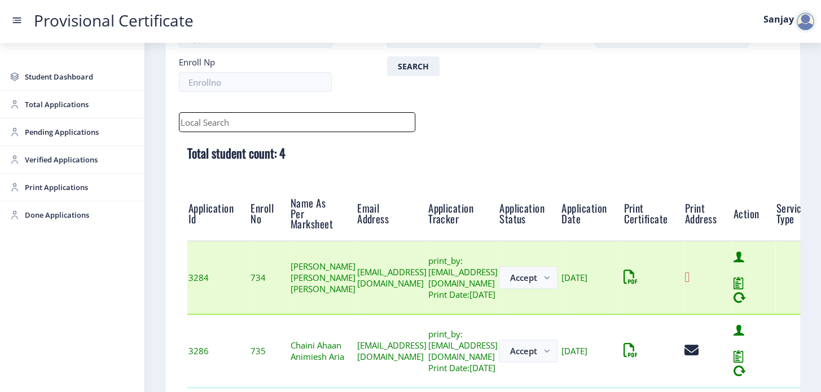
click at [690, 280] on icon at bounding box center [687, 277] width 5 height 14
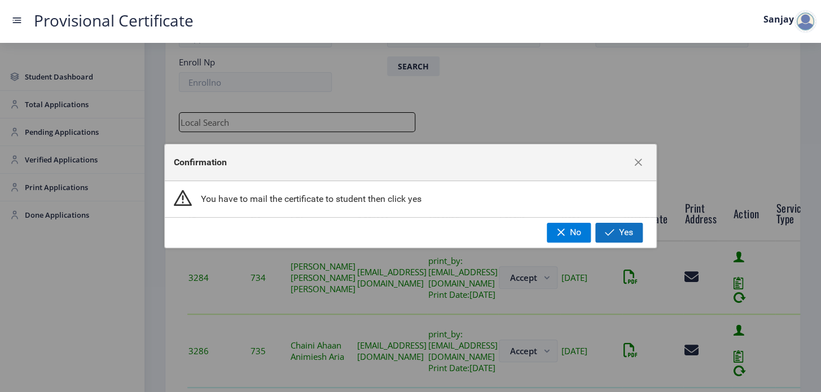
click at [601, 234] on button "Yes" at bounding box center [619, 232] width 47 height 19
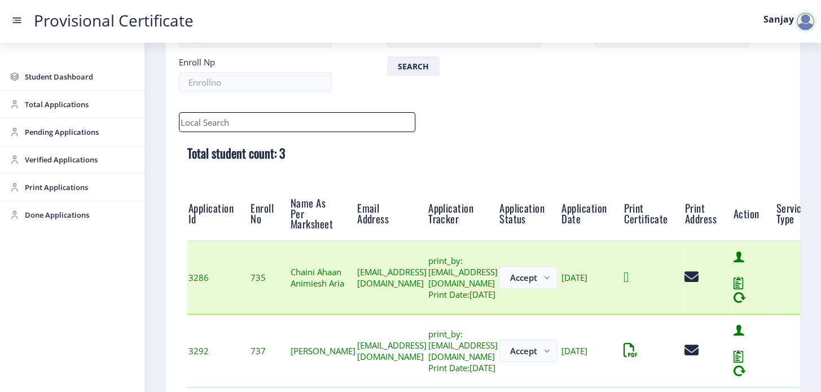
click at [629, 279] on icon at bounding box center [626, 277] width 5 height 14
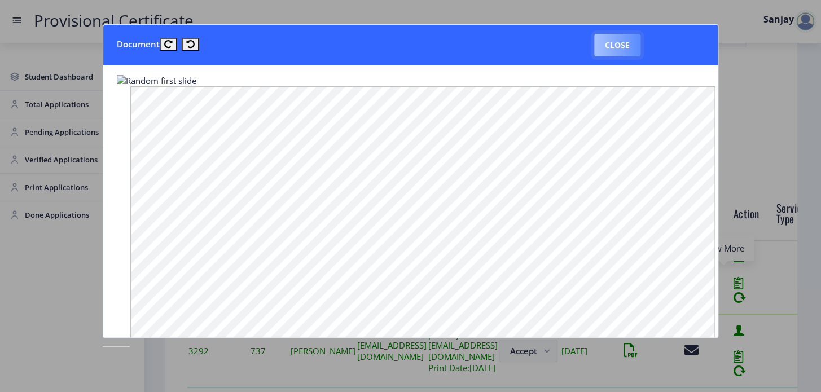
click at [622, 45] on button "Close" at bounding box center [617, 45] width 46 height 23
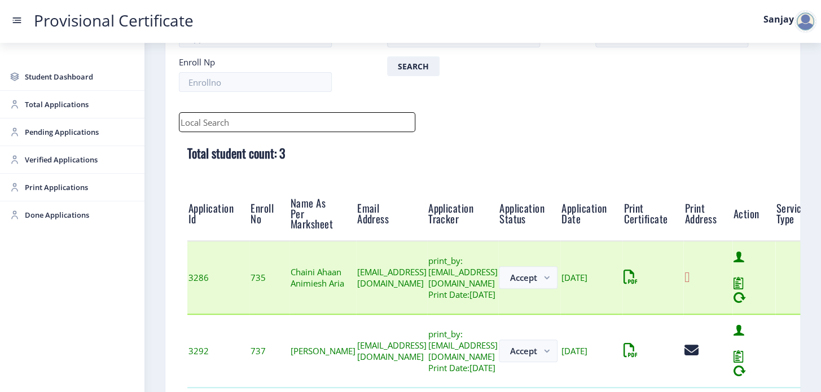
click at [732, 275] on div at bounding box center [708, 277] width 47 height 14
click at [690, 277] on icon at bounding box center [687, 277] width 5 height 14
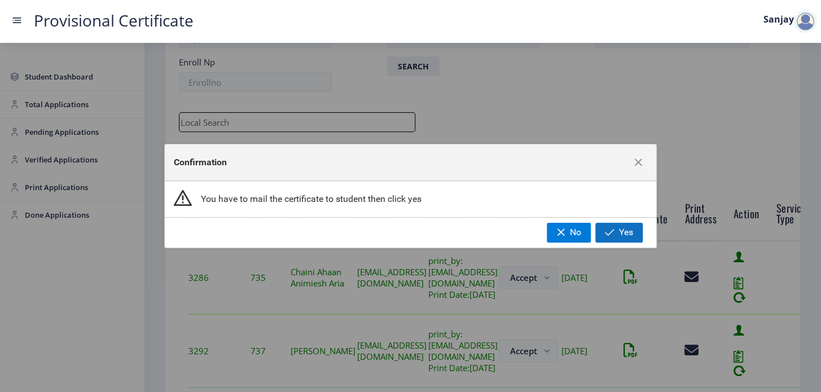
click at [623, 235] on span "Yes" at bounding box center [626, 233] width 14 height 10
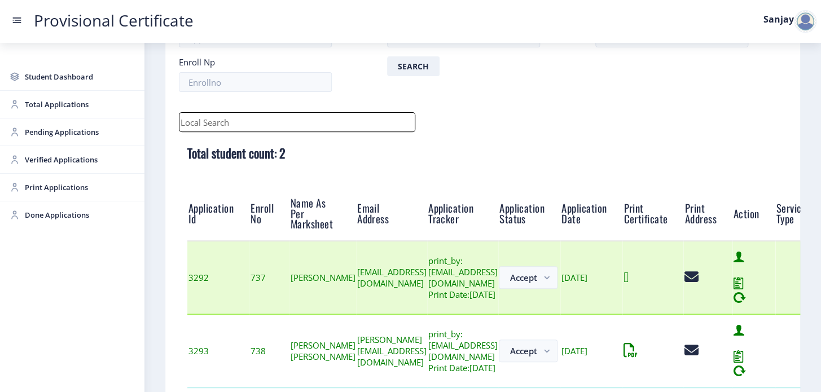
click at [629, 272] on icon at bounding box center [626, 277] width 5 height 14
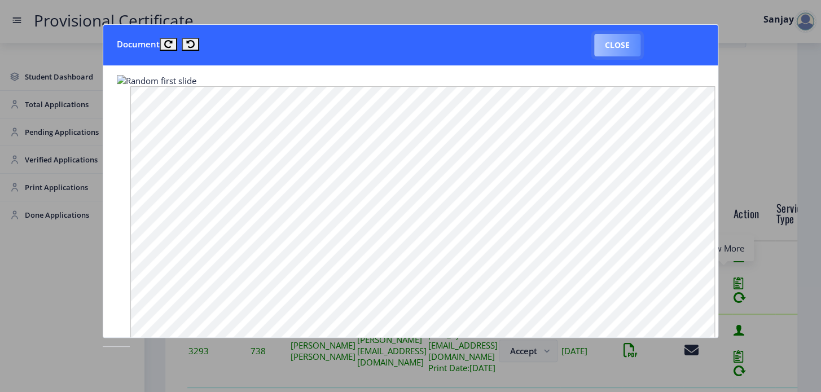
click at [614, 48] on button "Close" at bounding box center [617, 45] width 46 height 23
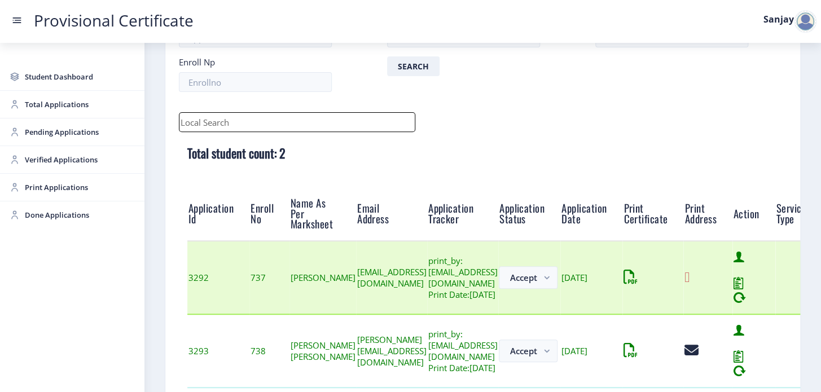
click at [690, 277] on icon at bounding box center [687, 277] width 5 height 14
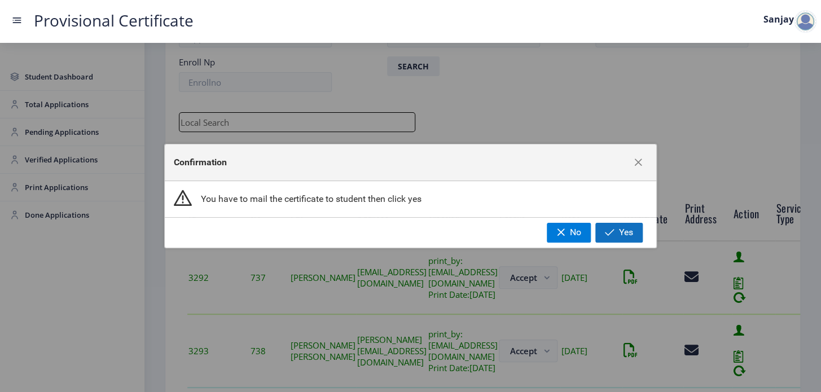
click at [614, 233] on span "button" at bounding box center [610, 232] width 10 height 9
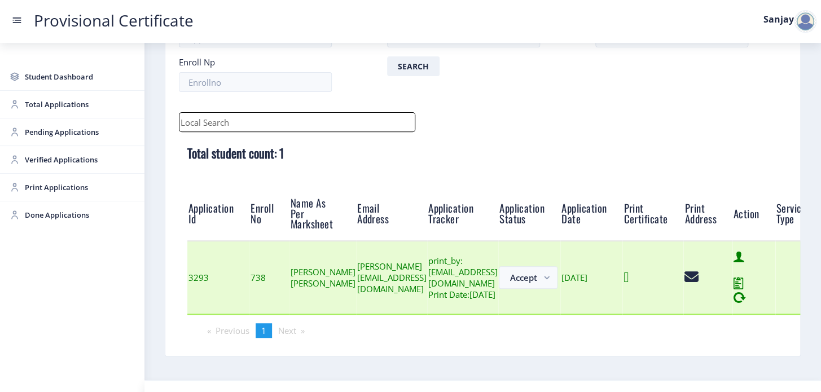
click at [629, 281] on icon at bounding box center [626, 277] width 5 height 14
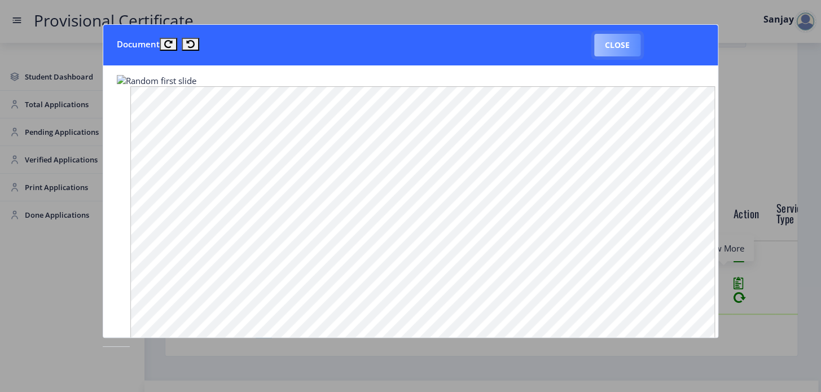
click at [604, 44] on button "Close" at bounding box center [617, 45] width 46 height 23
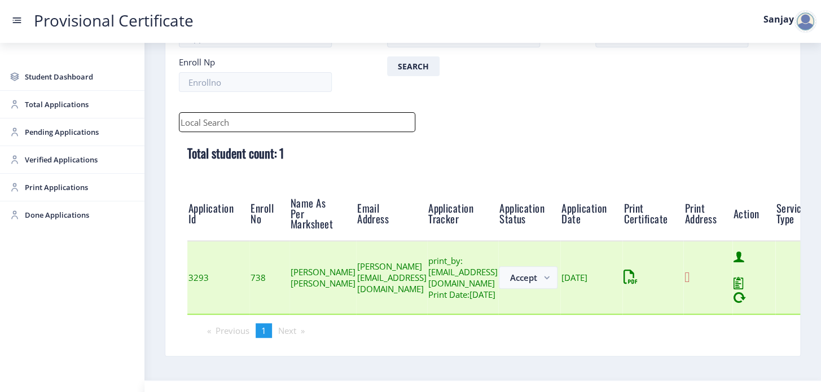
click at [690, 278] on icon at bounding box center [687, 277] width 5 height 14
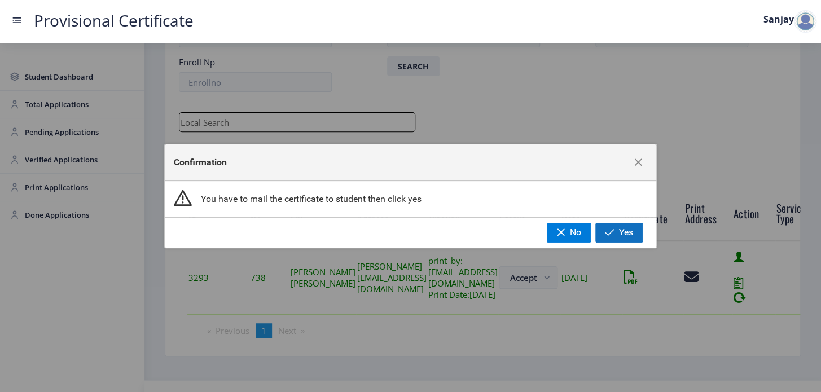
click at [622, 234] on span "Yes" at bounding box center [626, 233] width 14 height 10
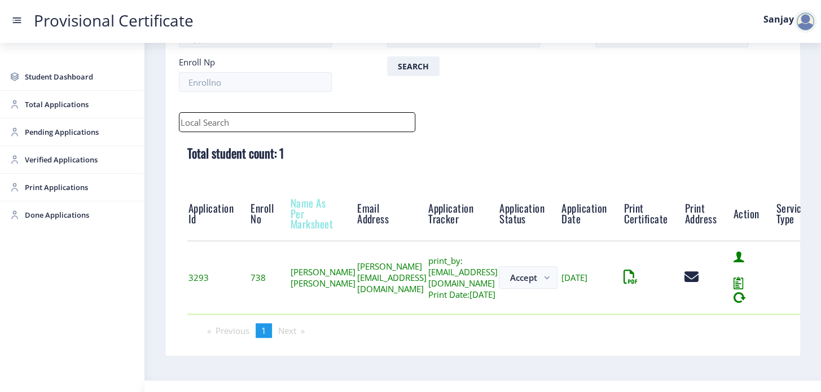
scroll to position [62, 0]
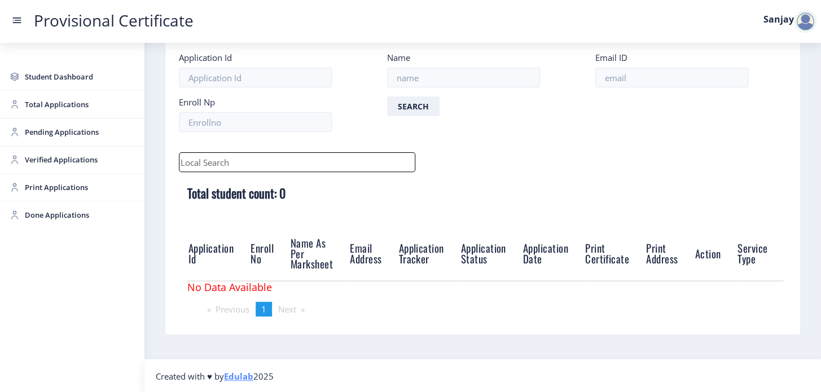
click at [810, 26] on div at bounding box center [805, 21] width 23 height 23
click at [780, 80] on span "Log out" at bounding box center [776, 83] width 72 height 14
